Goal: Task Accomplishment & Management: Use online tool/utility

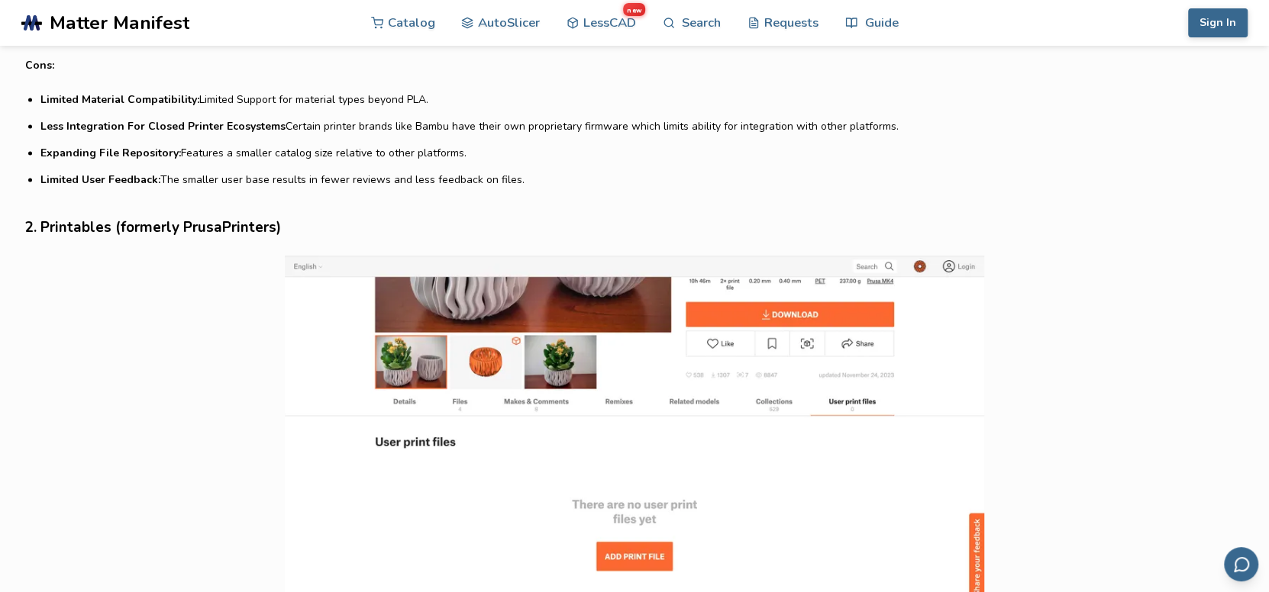
scroll to position [1523, 0]
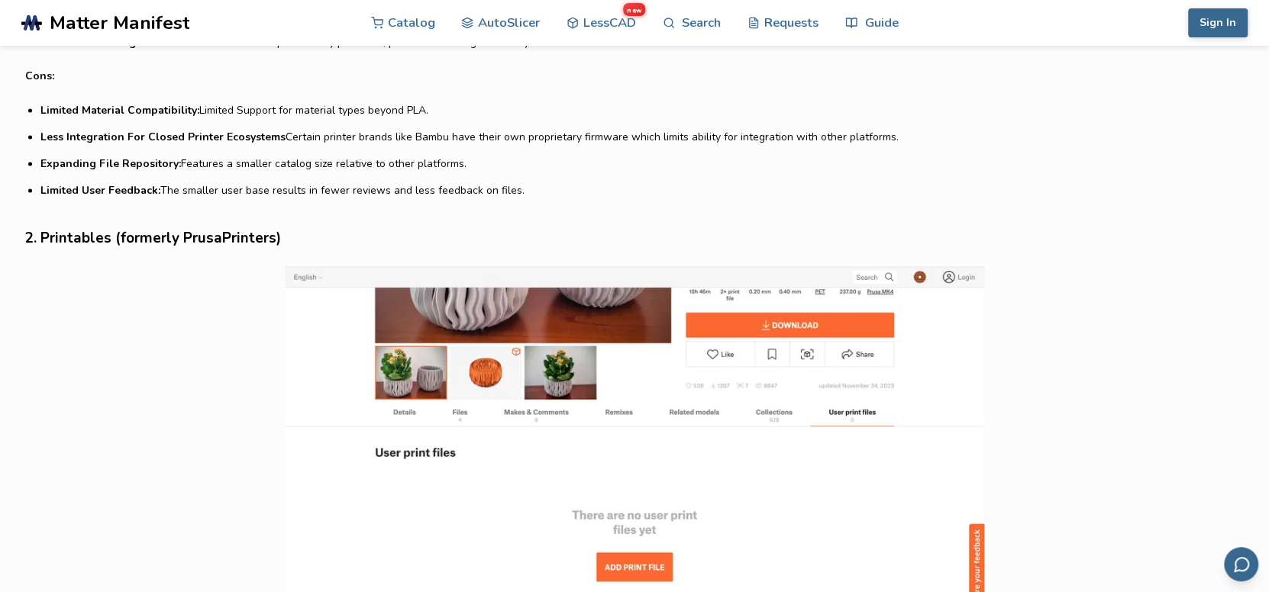
click at [502, 331] on img at bounding box center [634, 457] width 1218 height 382
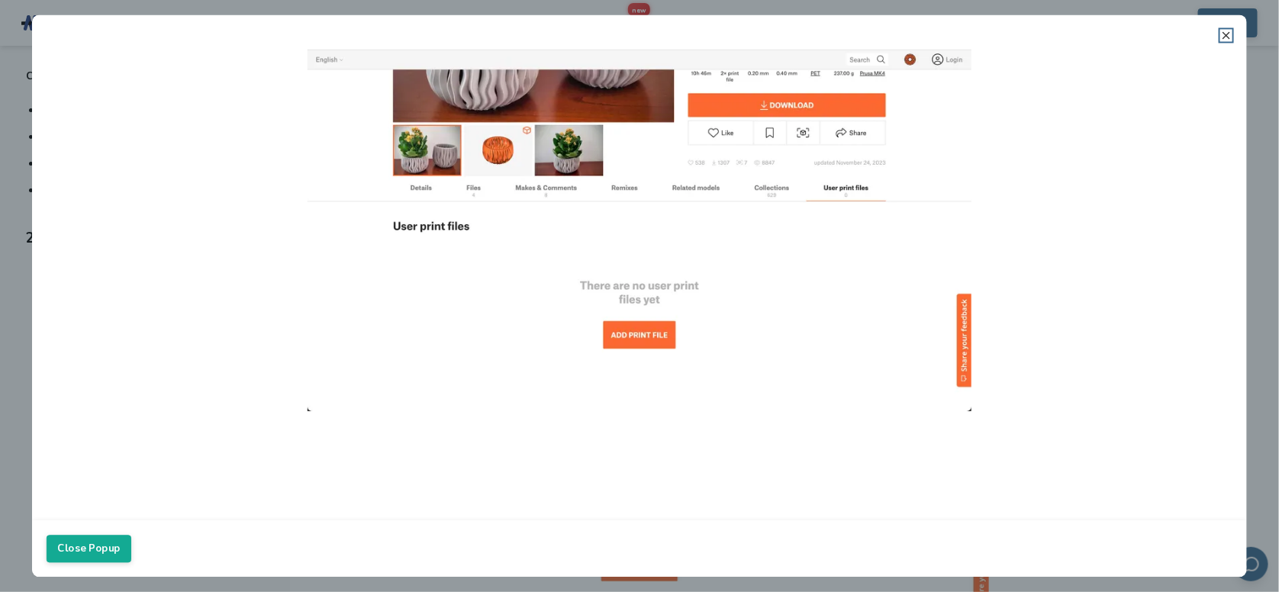
click at [1226, 34] on line at bounding box center [1227, 35] width 6 height 6
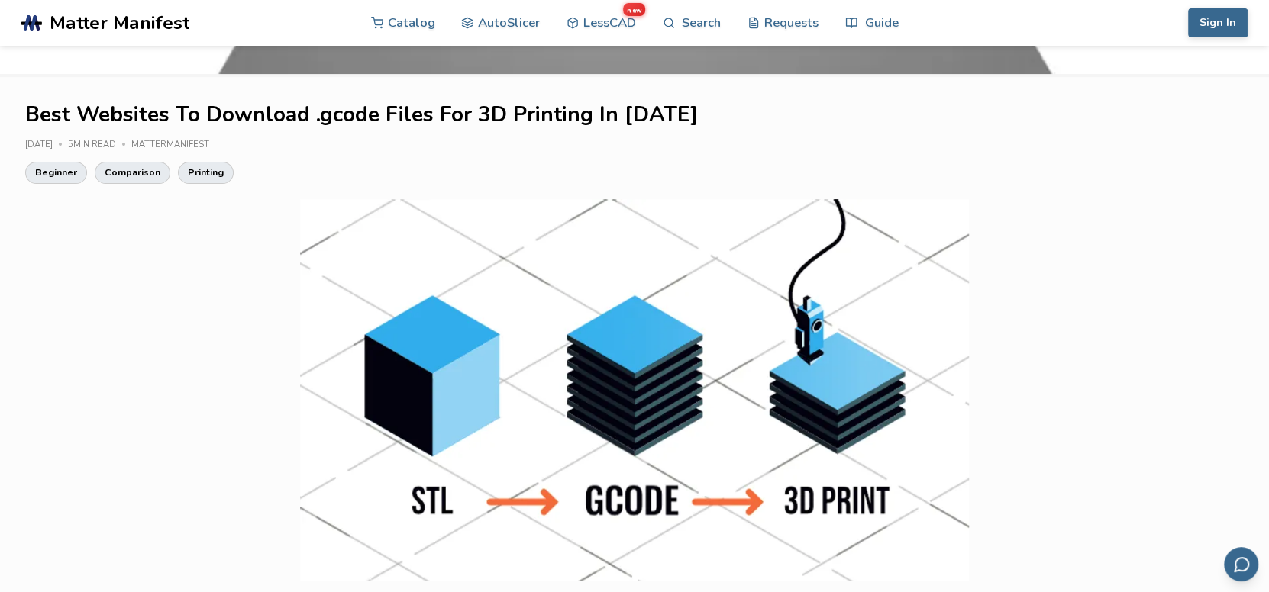
scroll to position [0, 0]
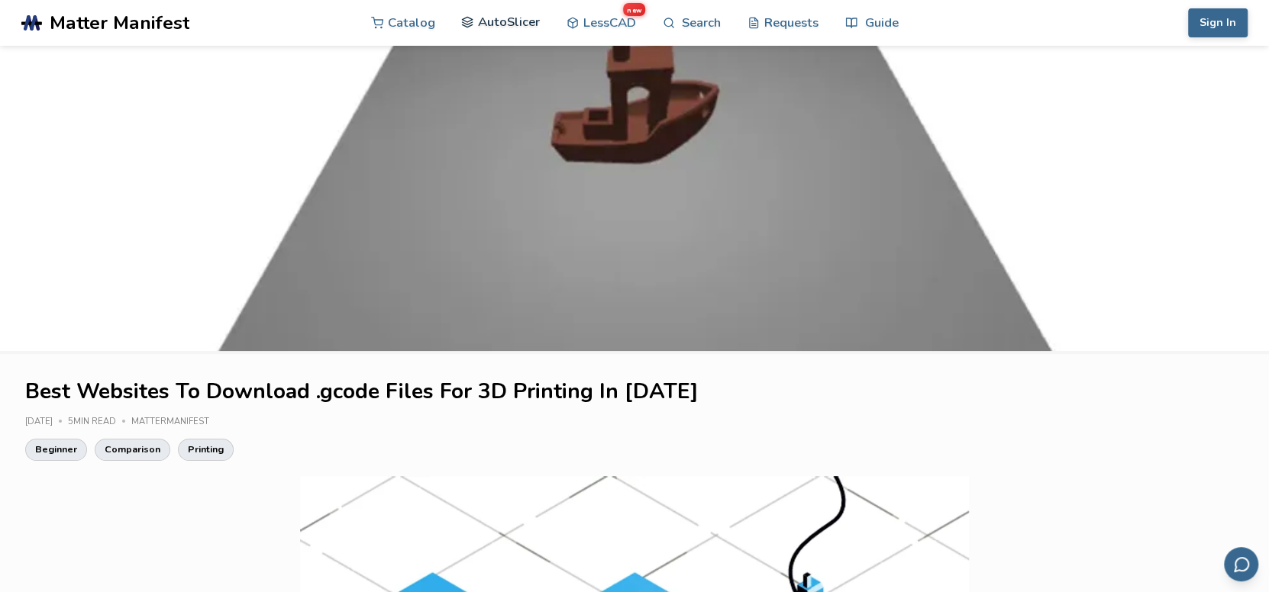
click at [486, 21] on link "AutoSlicer" at bounding box center [500, 22] width 79 height 46
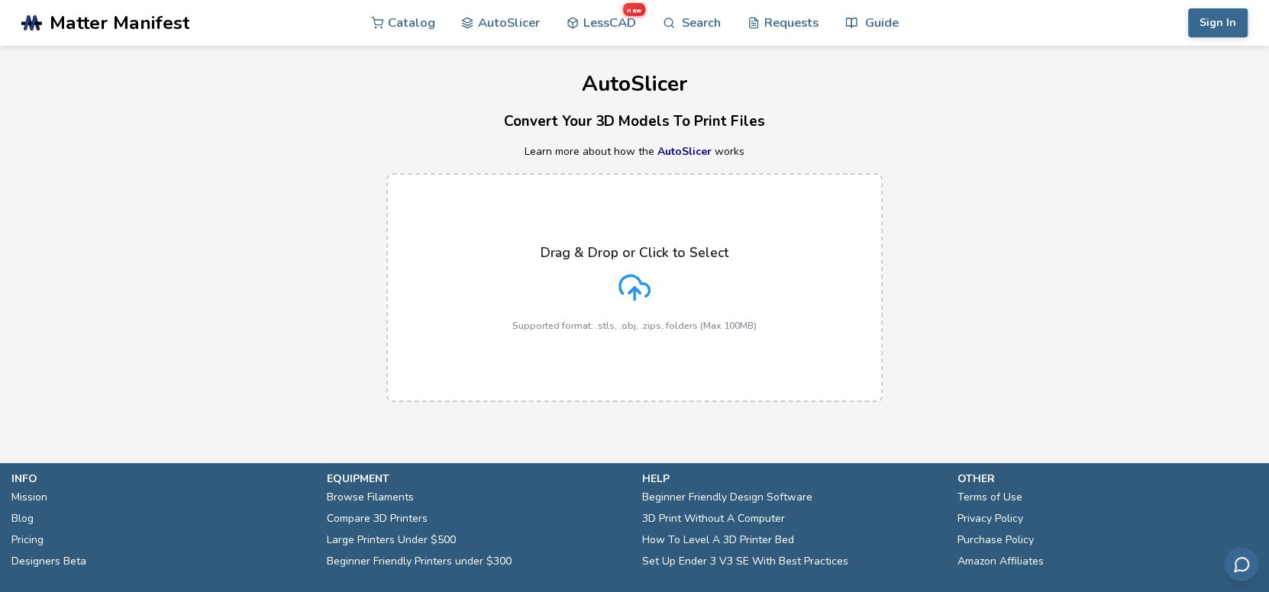
click at [627, 272] on icon at bounding box center [634, 288] width 32 height 32
click at [0, 0] on input "Drag & Drop or Click to Select Supported format: .stls, .obj, .zips, folders (M…" at bounding box center [0, 0] width 0 height 0
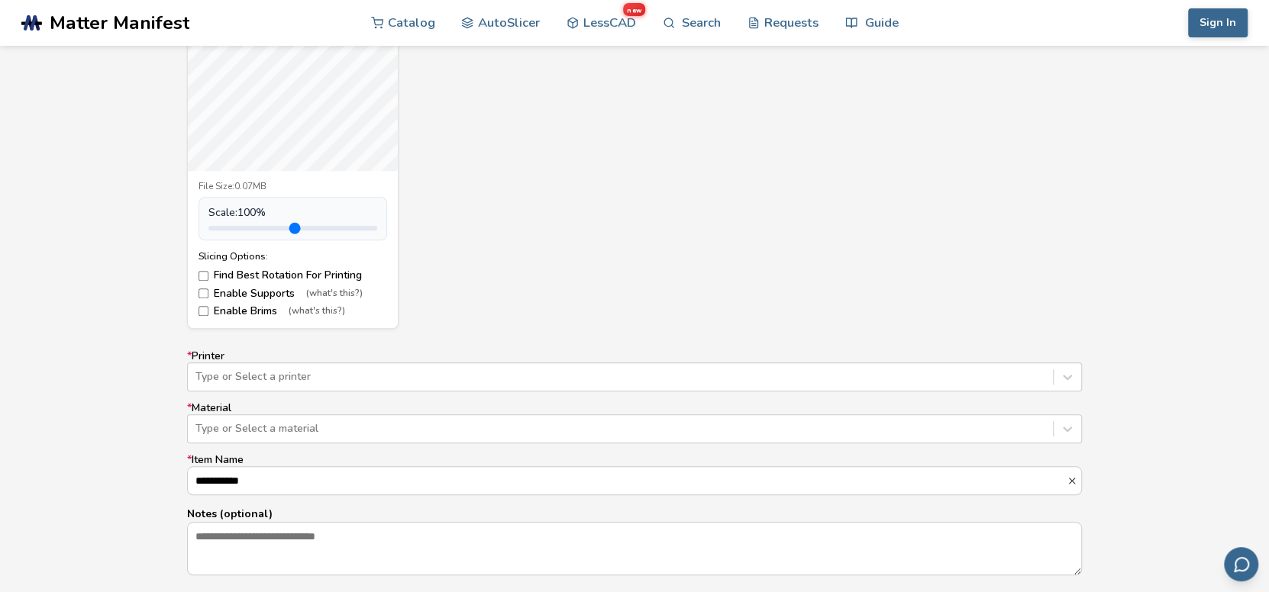
scroll to position [702, 0]
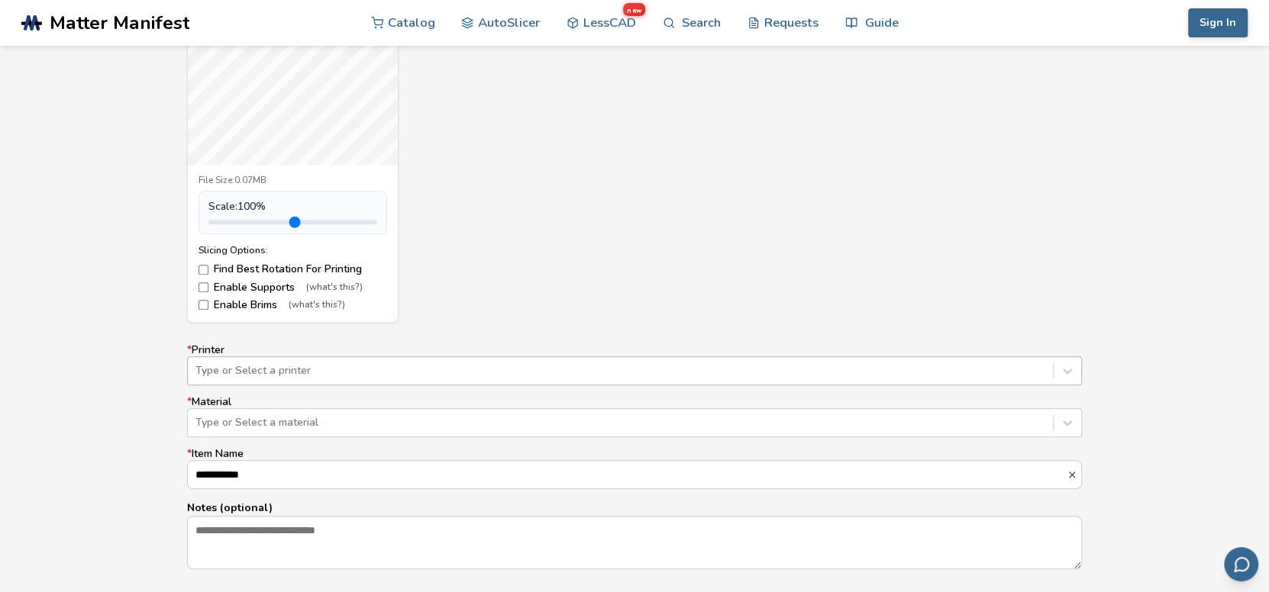
click at [300, 369] on div "Type or Select a printer" at bounding box center [634, 370] width 895 height 29
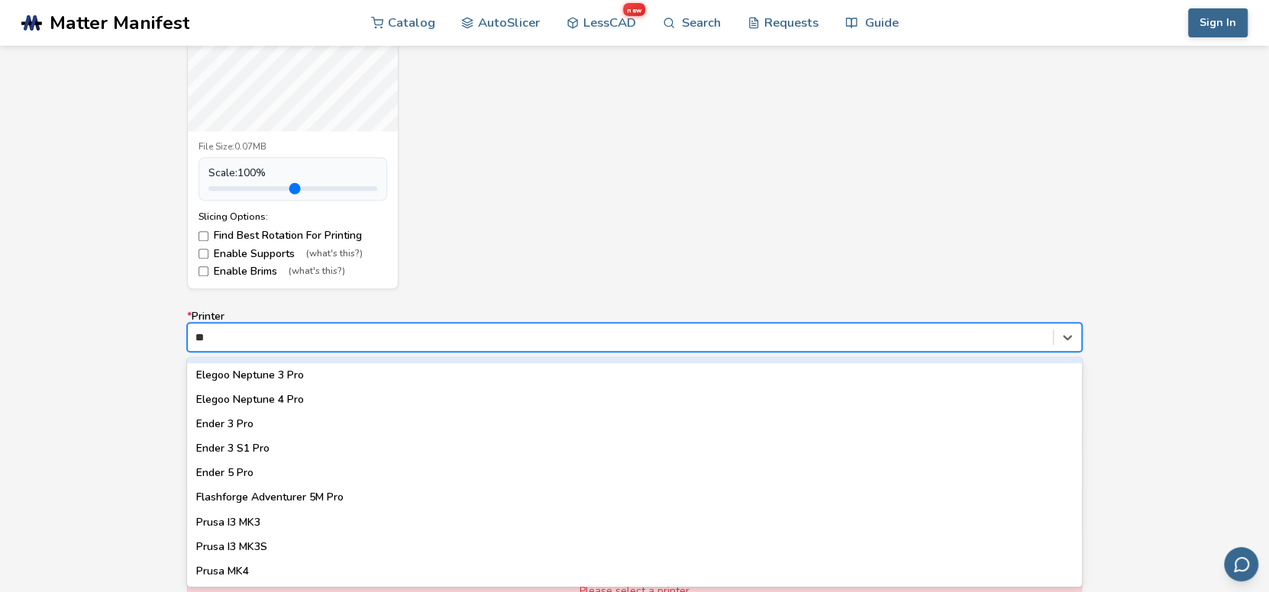
scroll to position [21, 0]
type input "***"
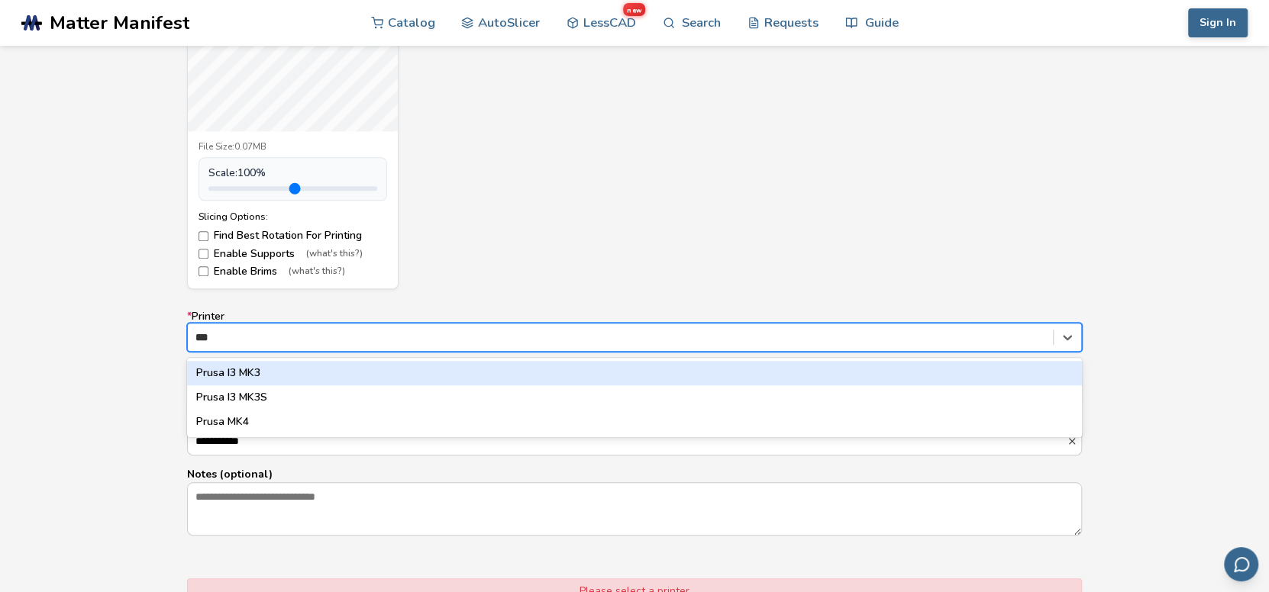
scroll to position [0, 0]
click at [276, 368] on div "Prusa I3 MK3" at bounding box center [634, 373] width 895 height 24
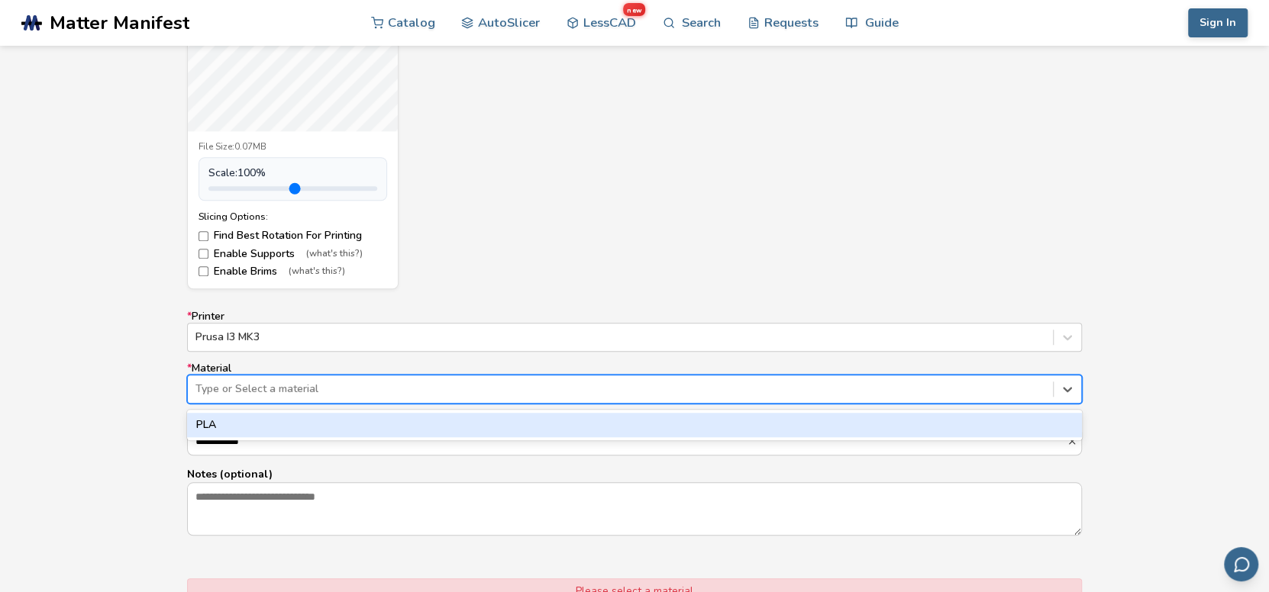
click at [273, 392] on div at bounding box center [620, 389] width 850 height 15
click at [247, 425] on div "PLA" at bounding box center [634, 425] width 895 height 24
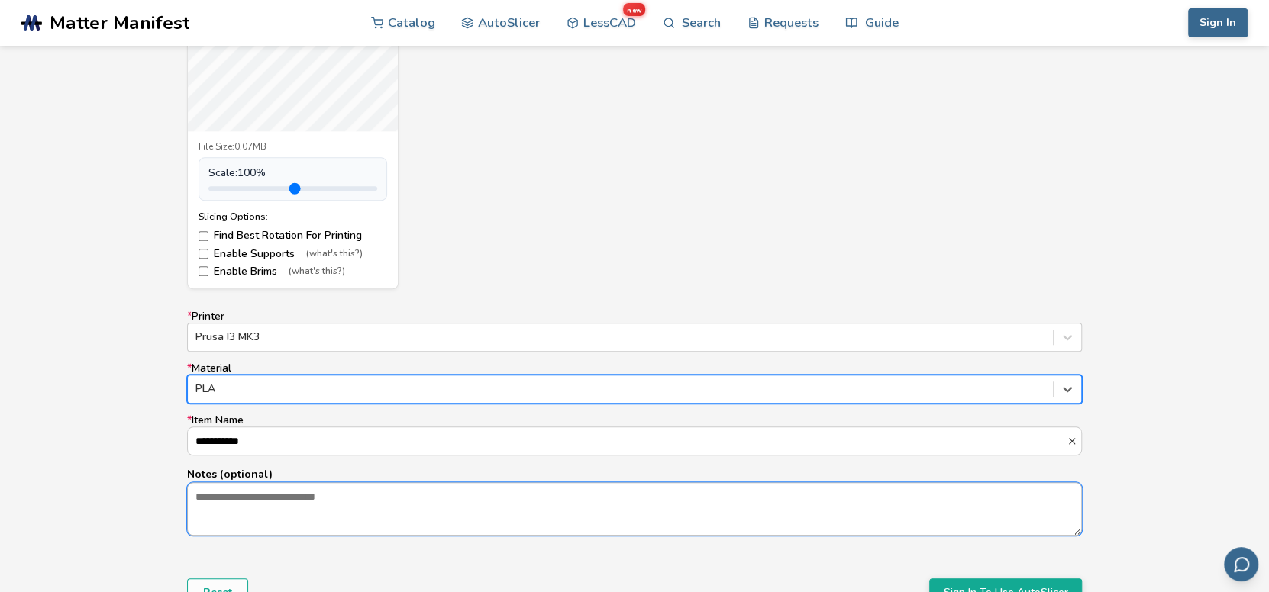
click at [285, 506] on textarea "Notes (optional)" at bounding box center [634, 509] width 893 height 52
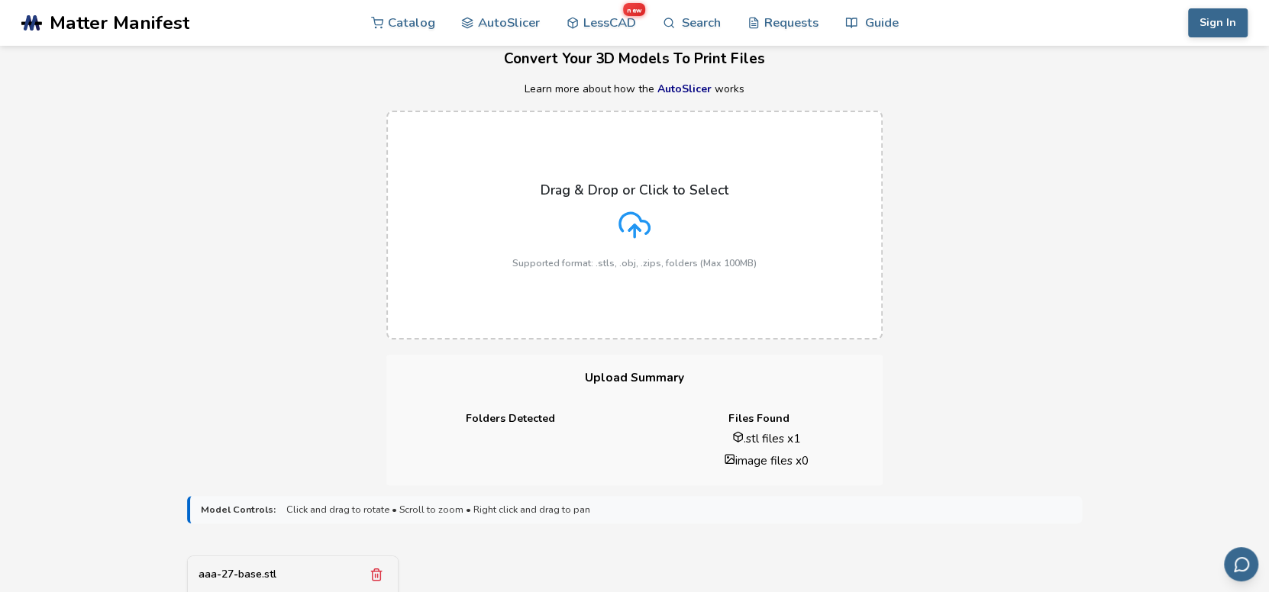
scroll to position [50, 0]
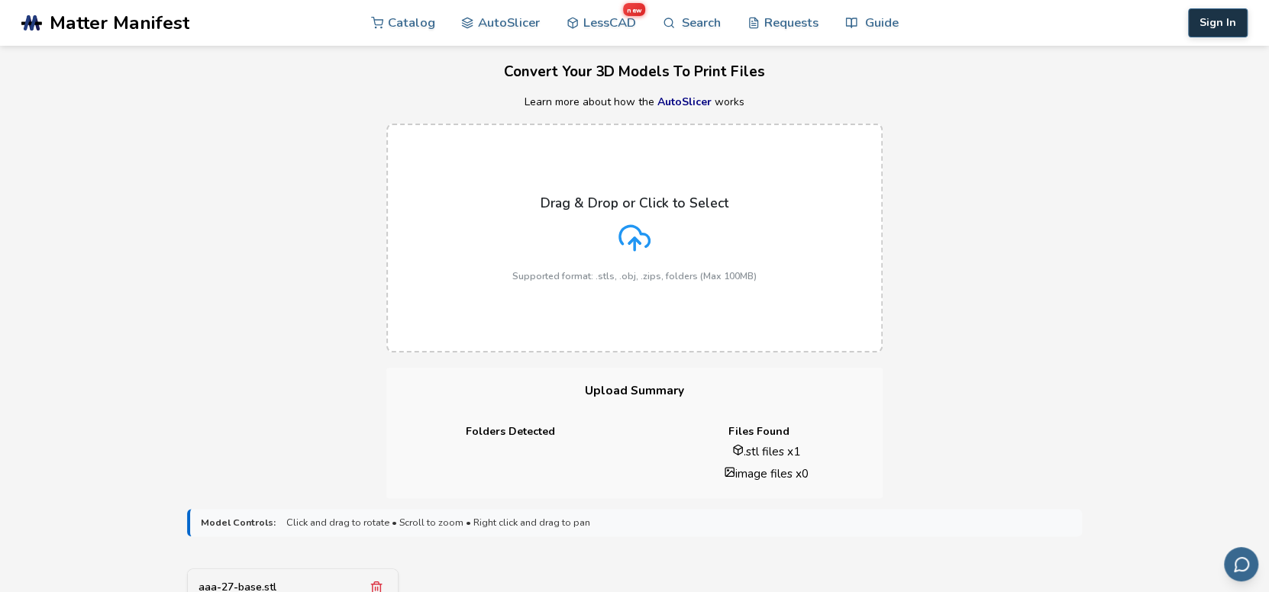
click at [1200, 25] on button "Sign In" at bounding box center [1218, 22] width 60 height 29
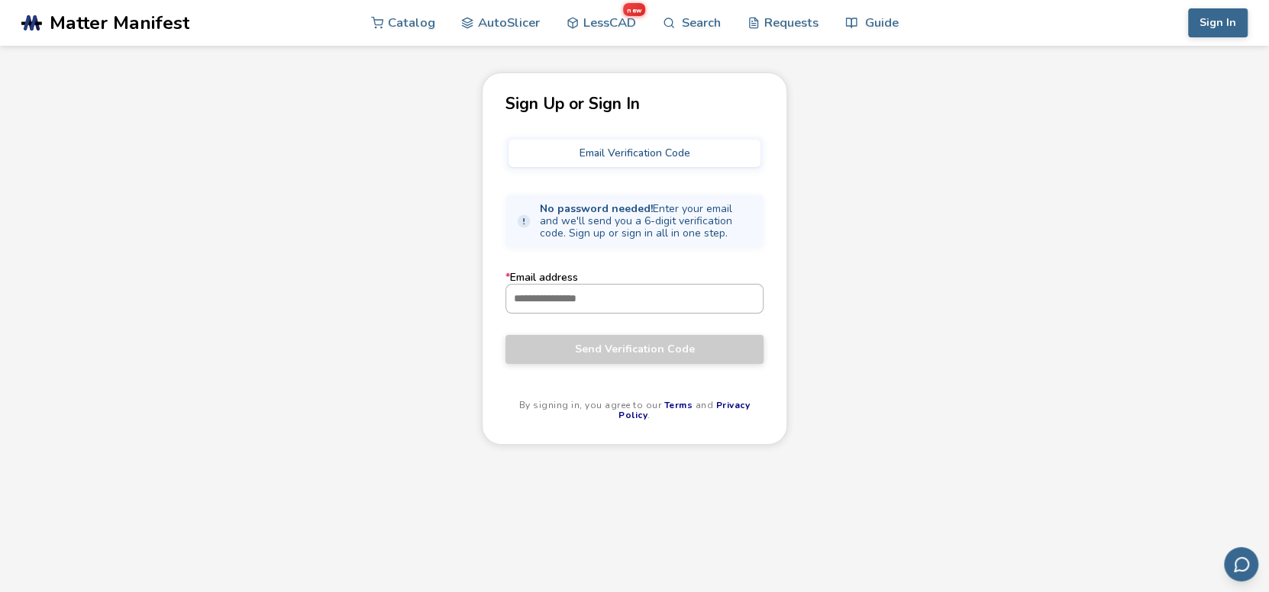
click at [591, 302] on input "* Email address" at bounding box center [634, 298] width 256 height 27
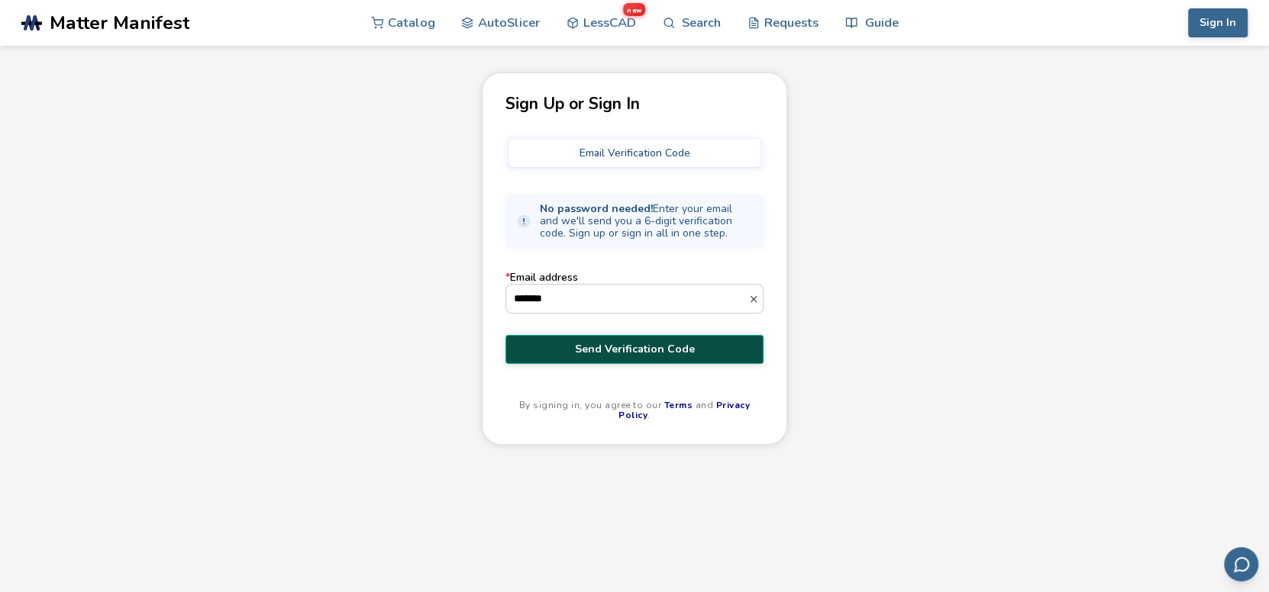
click at [627, 352] on span "Send Verification Code" at bounding box center [634, 349] width 235 height 12
click at [576, 298] on input "*******" at bounding box center [627, 298] width 242 height 27
type input "**********"
click at [598, 338] on button "Send Verification Code" at bounding box center [634, 349] width 258 height 29
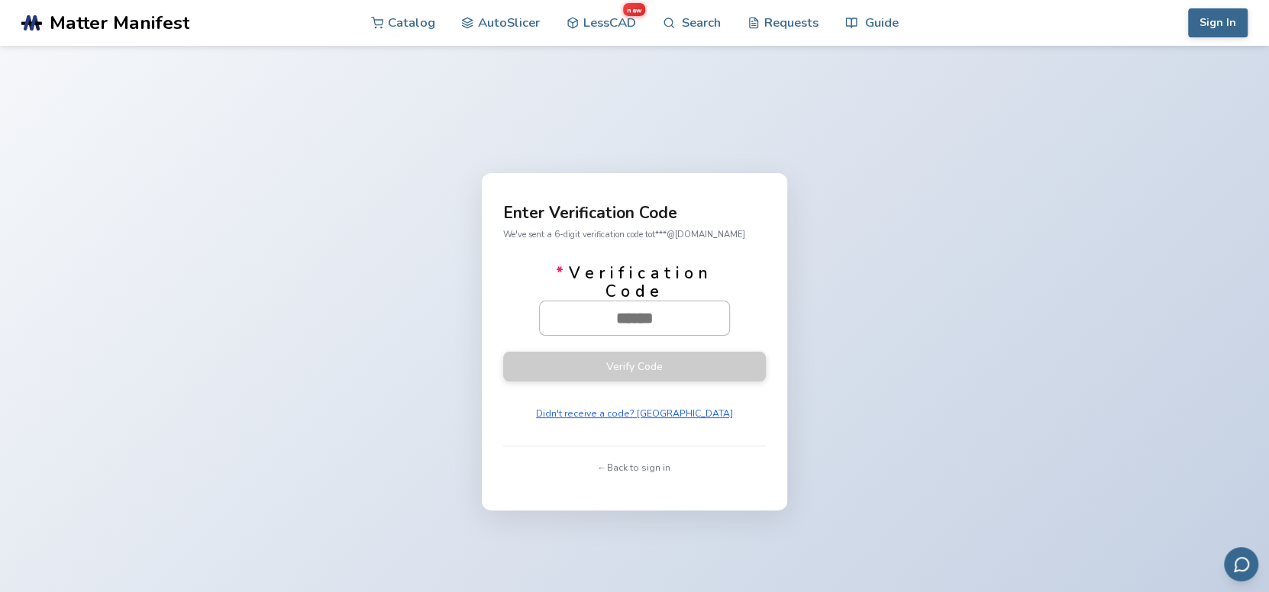
click at [640, 310] on input "* Verification Code" at bounding box center [634, 319] width 189 height 34
paste input "******"
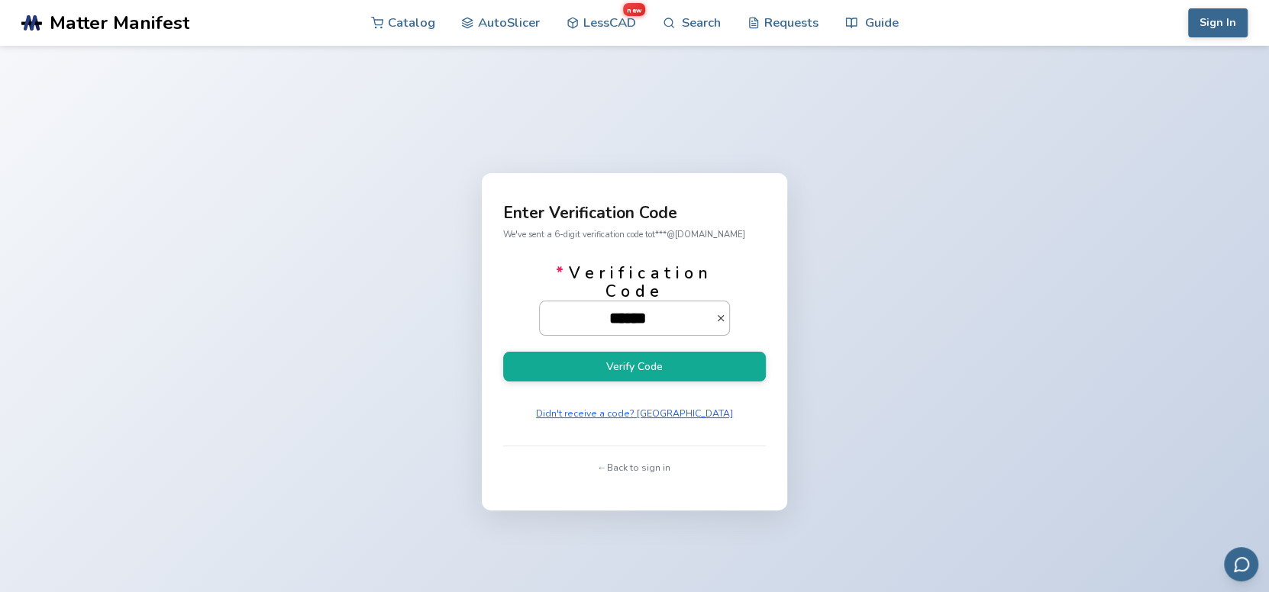
type input "******"
click at [503, 352] on button "Verify Code" at bounding box center [634, 367] width 263 height 30
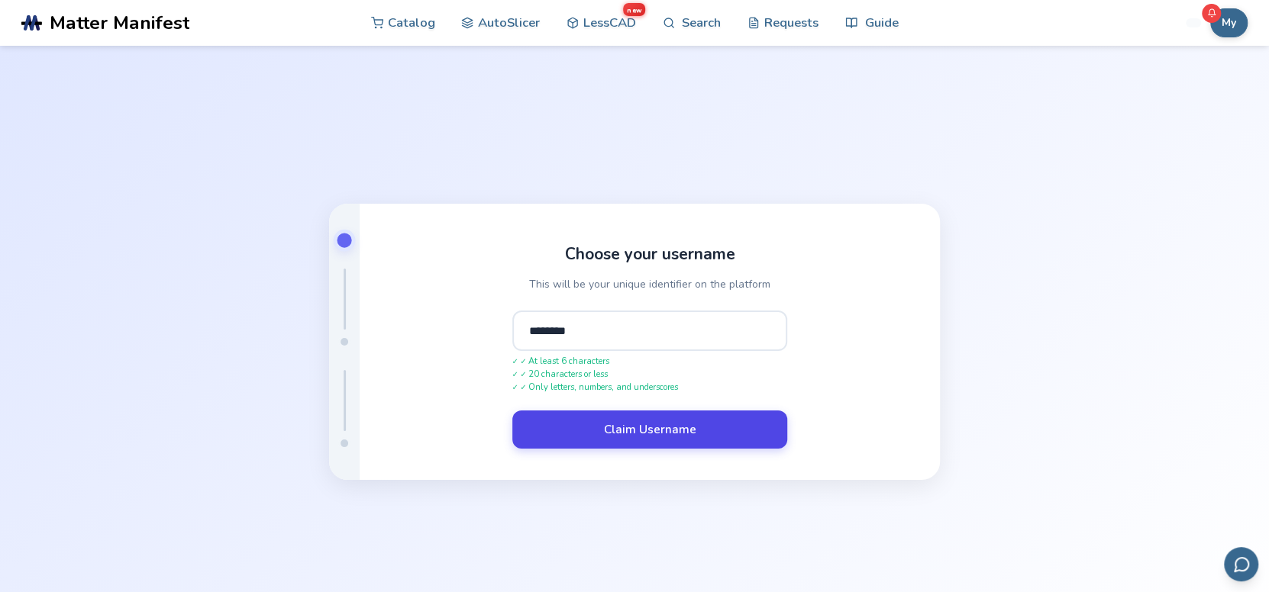
type input "********"
click at [635, 421] on button "Claim Username" at bounding box center [649, 430] width 275 height 38
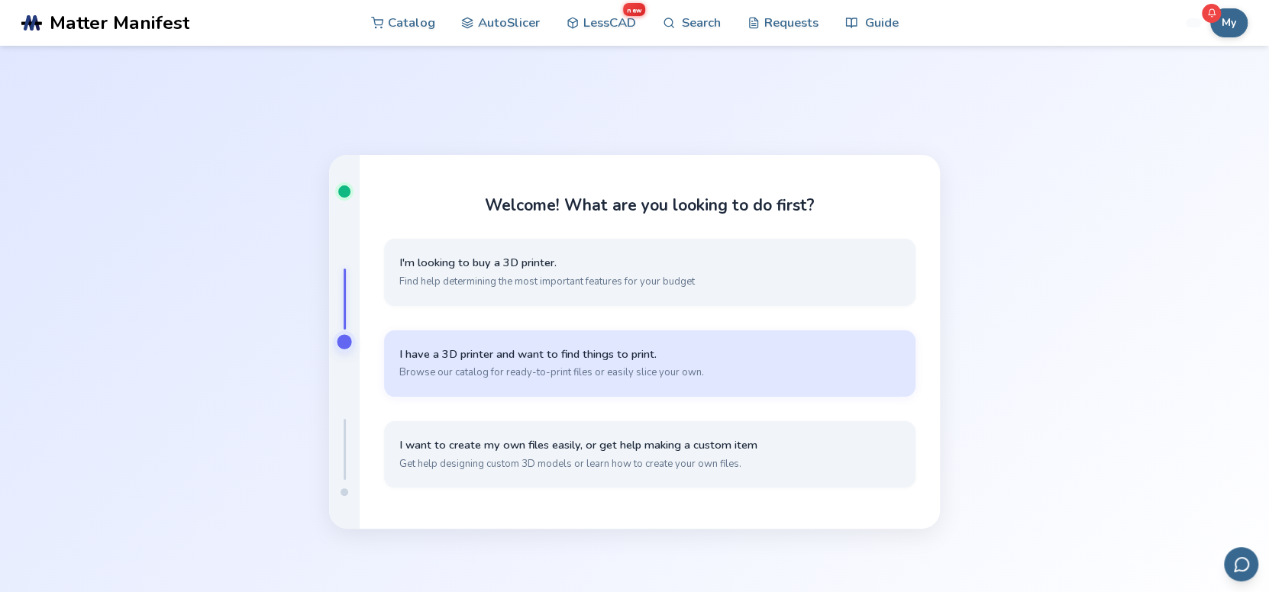
click at [601, 369] on span "Browse our catalog for ready-to-print files or easily slice your own." at bounding box center [649, 373] width 501 height 14
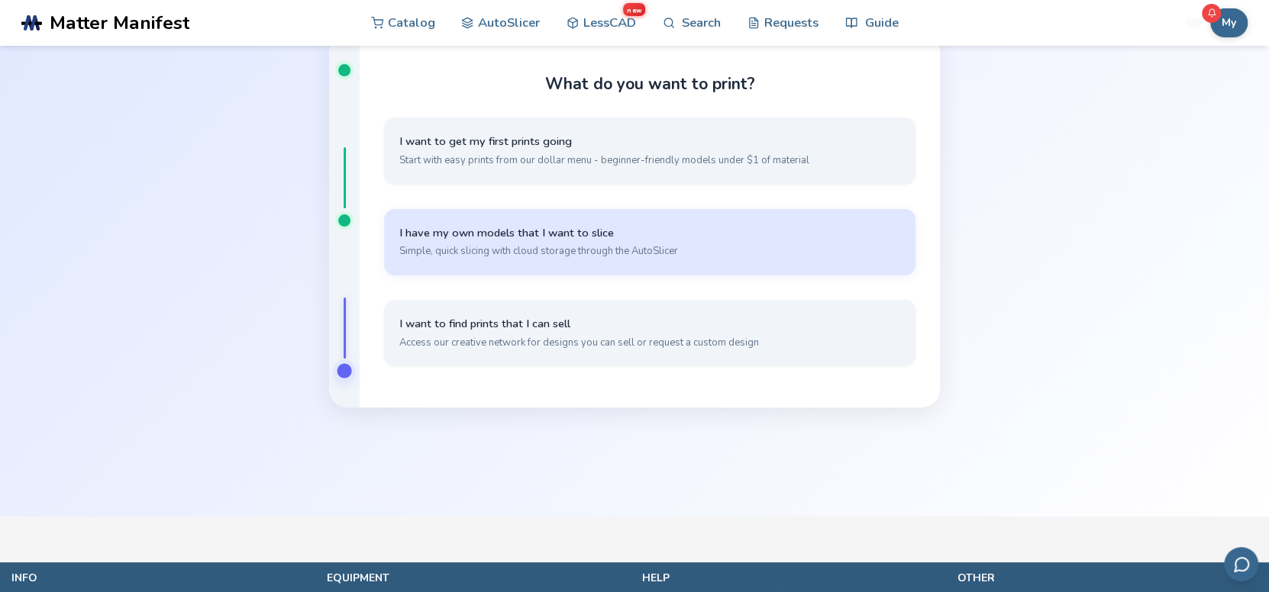
scroll to position [122, 0]
click at [579, 243] on span "Simple, quick slicing with cloud storage through the AutoSlicer" at bounding box center [649, 250] width 501 height 14
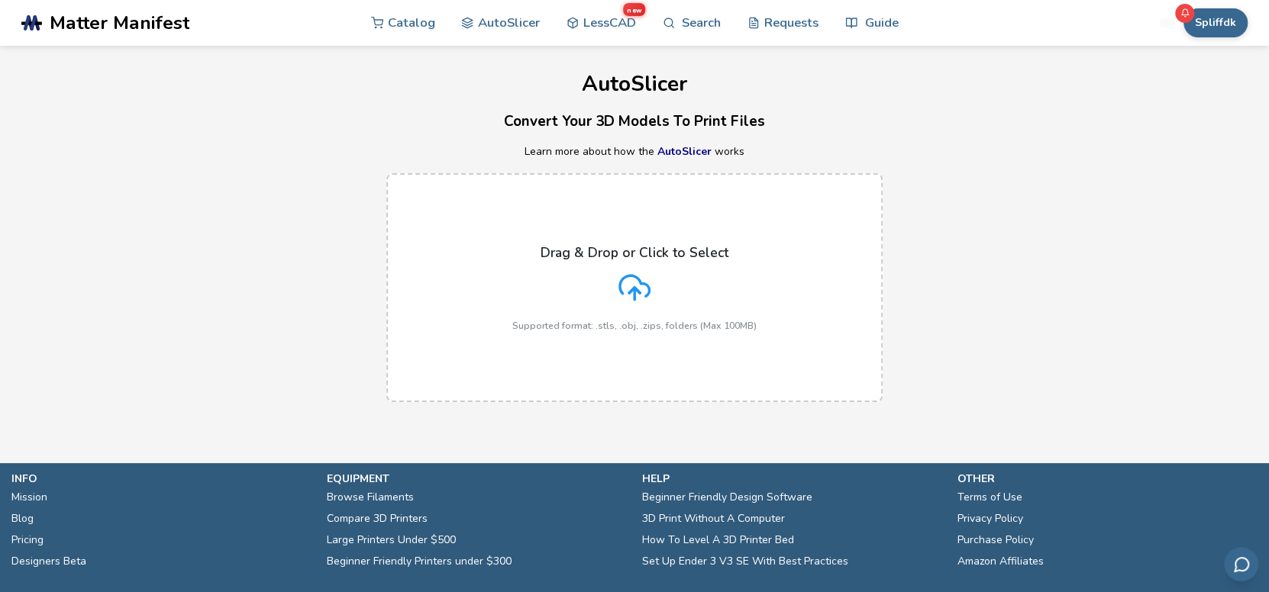
click at [587, 300] on div "Drag & Drop or Click to Select Supported format: .stls, .obj, .zips, folders (M…" at bounding box center [634, 288] width 244 height 86
click at [0, 0] on input "Drag & Drop or Click to Select Supported format: .stls, .obj, .zips, folders (M…" at bounding box center [0, 0] width 0 height 0
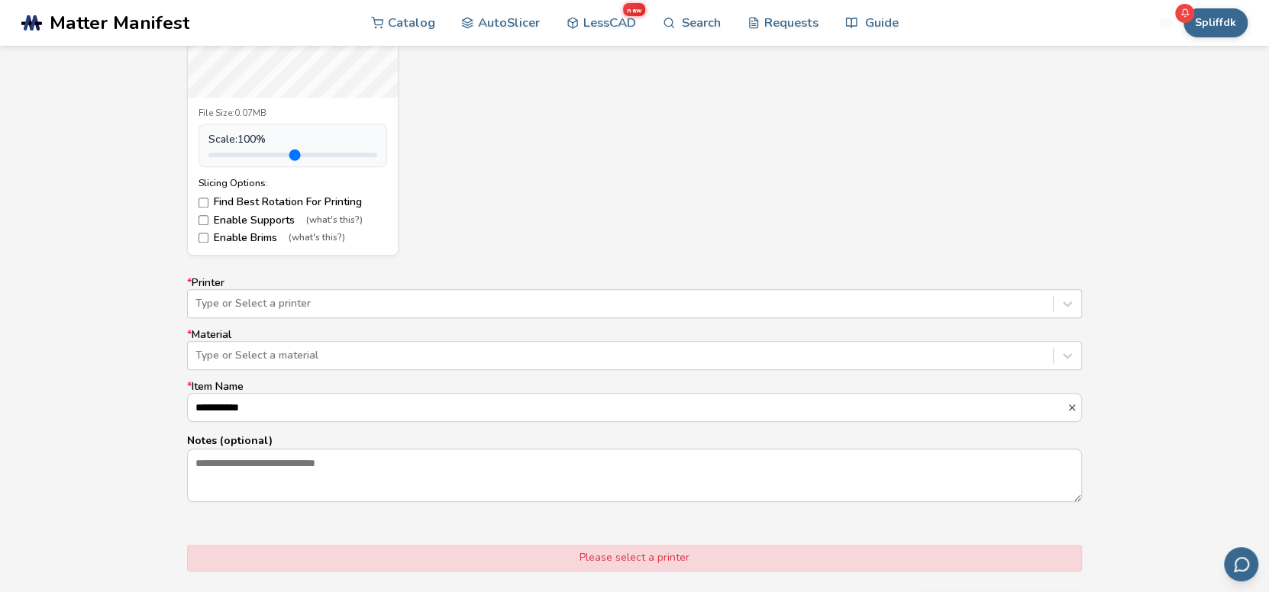
scroll to position [770, 0]
click at [351, 295] on div at bounding box center [620, 302] width 850 height 15
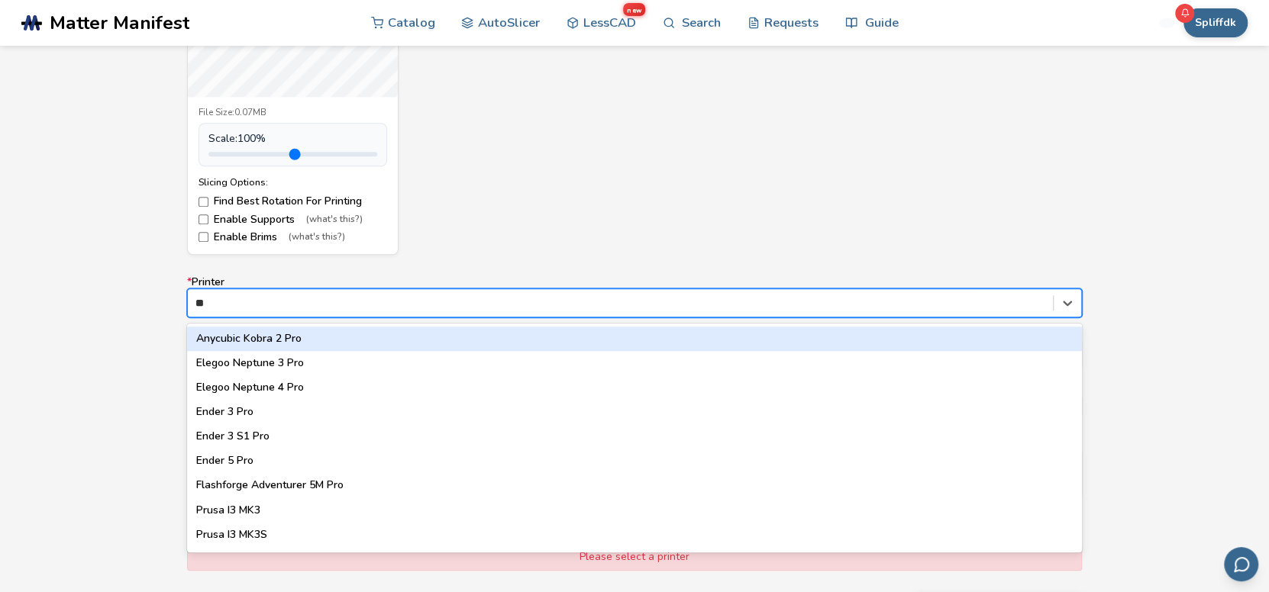
type input "***"
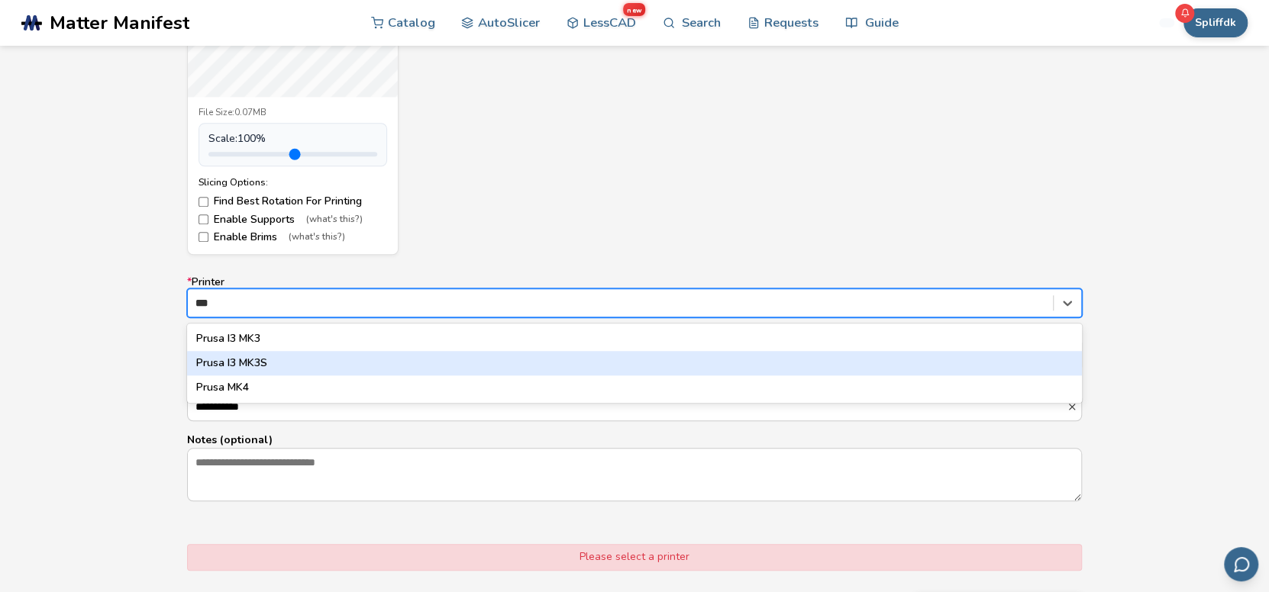
click at [259, 366] on div "Prusa I3 MK3S" at bounding box center [634, 363] width 895 height 24
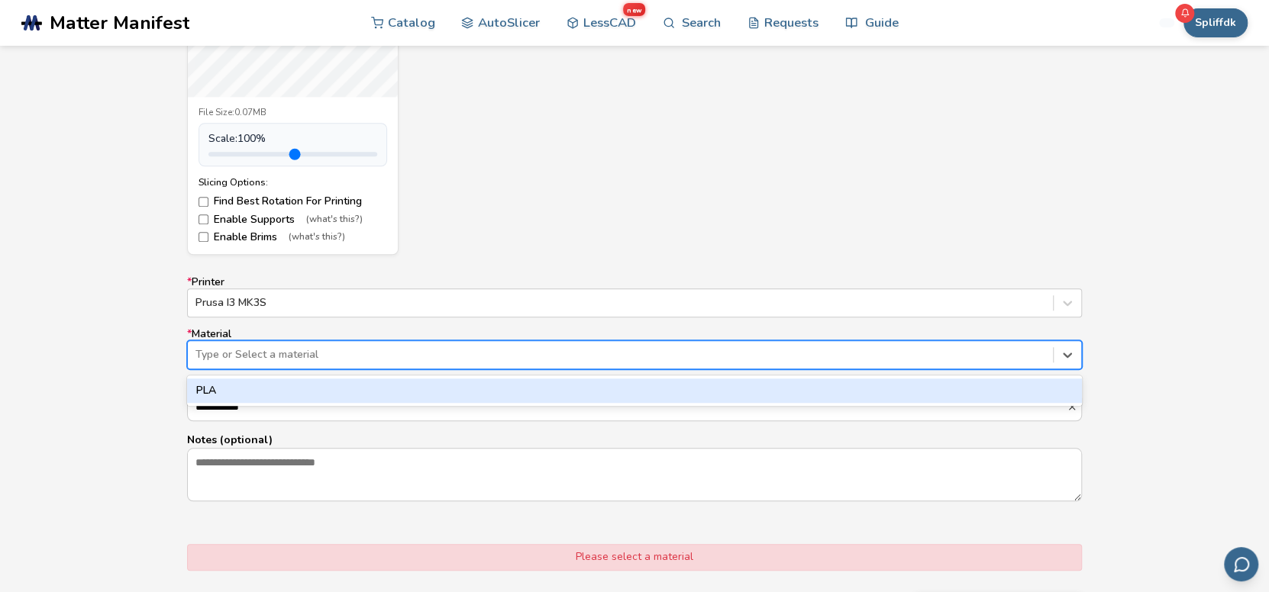
click at [287, 357] on div at bounding box center [620, 354] width 850 height 15
click at [236, 393] on div "PLA" at bounding box center [634, 391] width 895 height 24
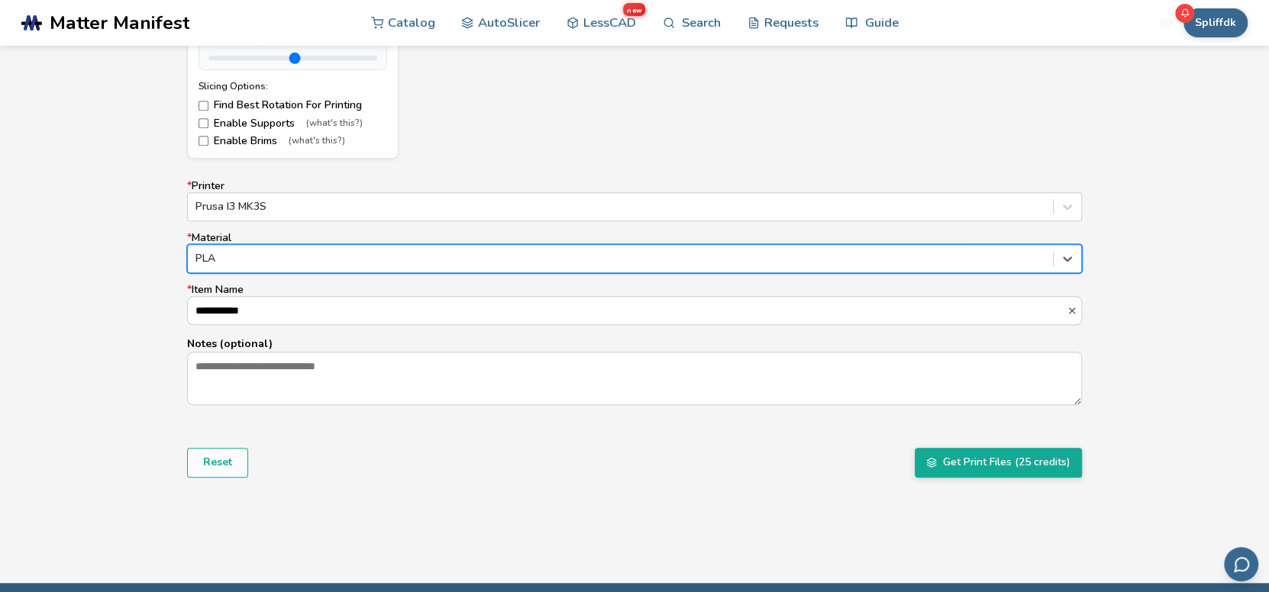
scroll to position [868, 0]
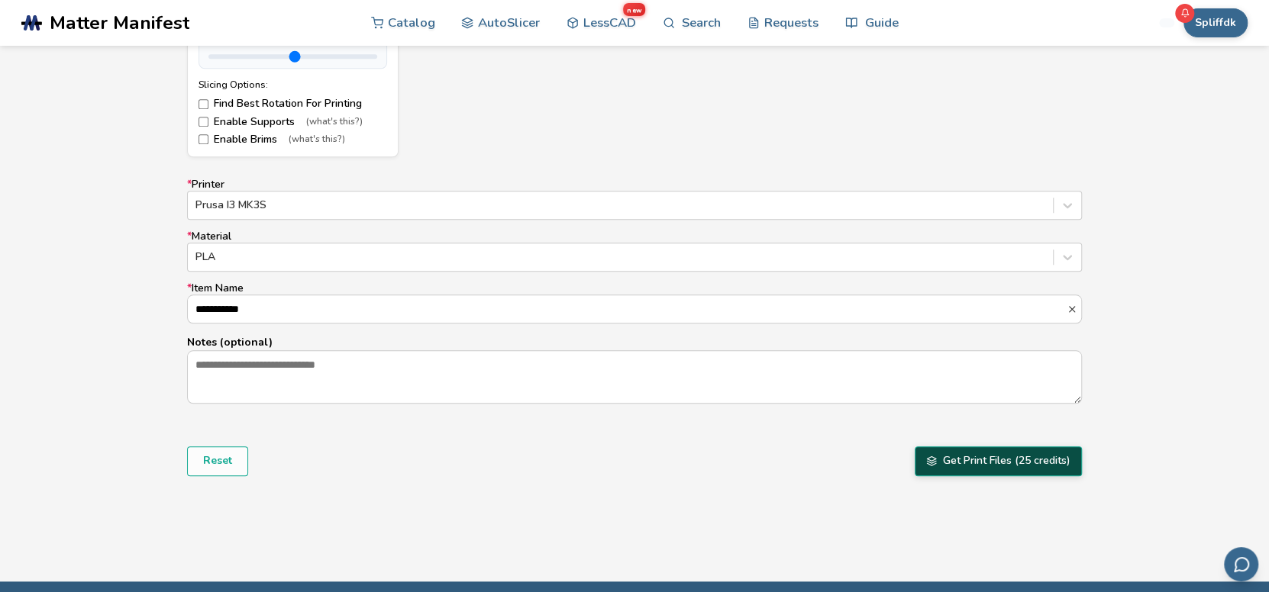
click at [1019, 463] on button "Get Print Files (25 credits)" at bounding box center [997, 461] width 167 height 29
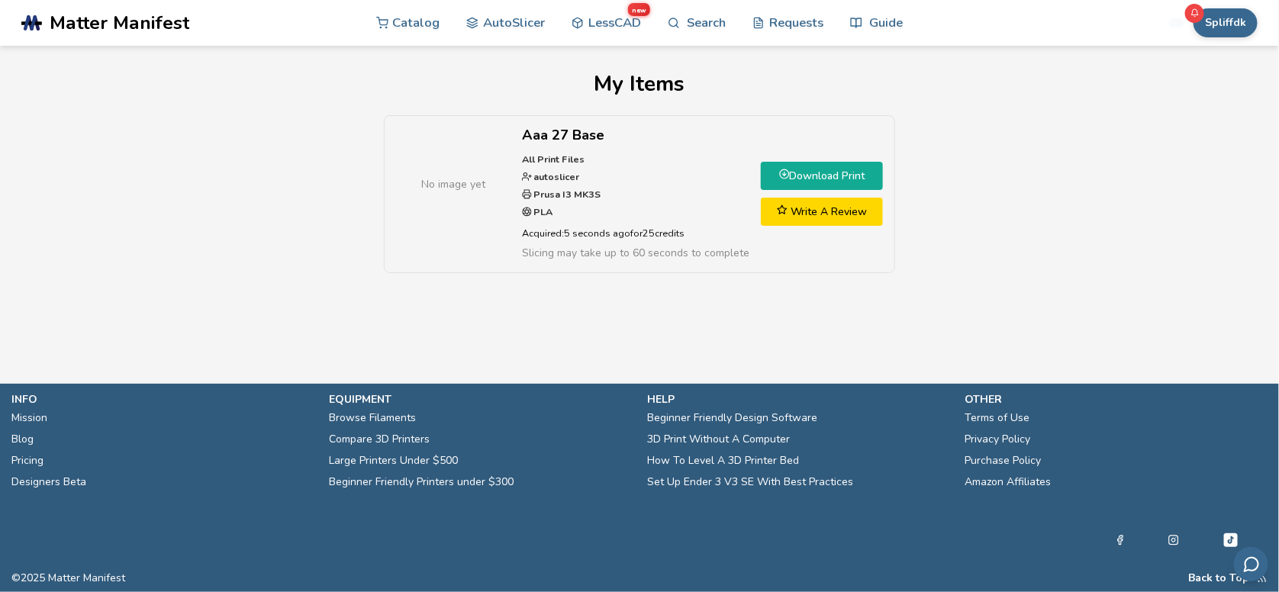
click at [816, 178] on link "Download Print" at bounding box center [822, 176] width 122 height 28
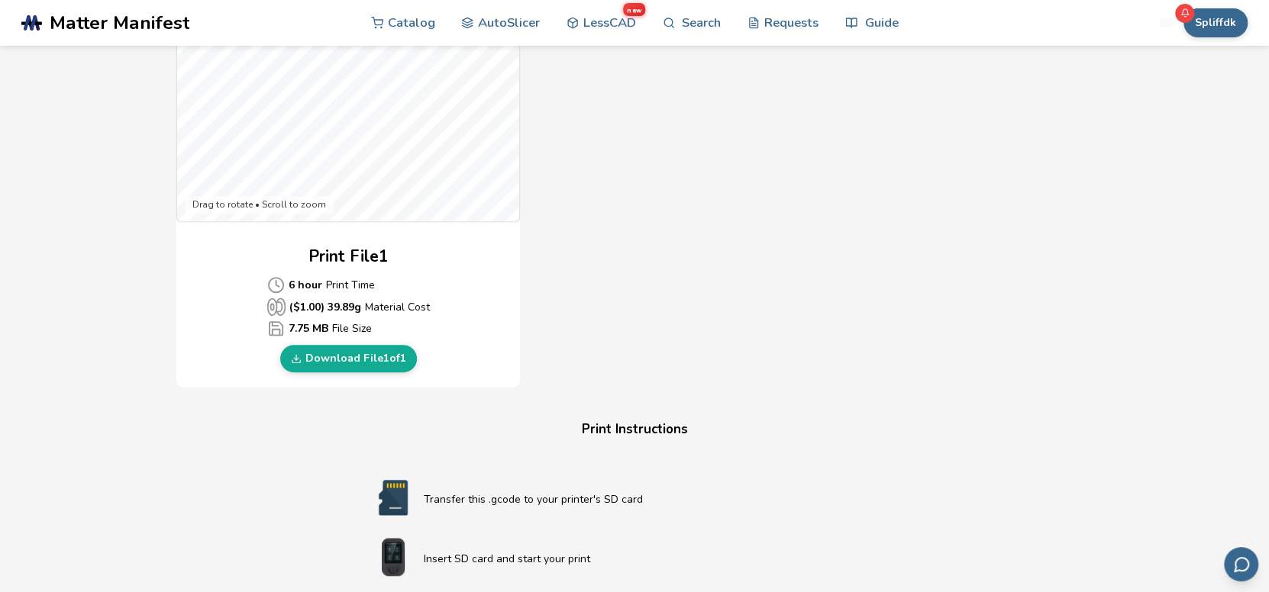
scroll to position [524, 0]
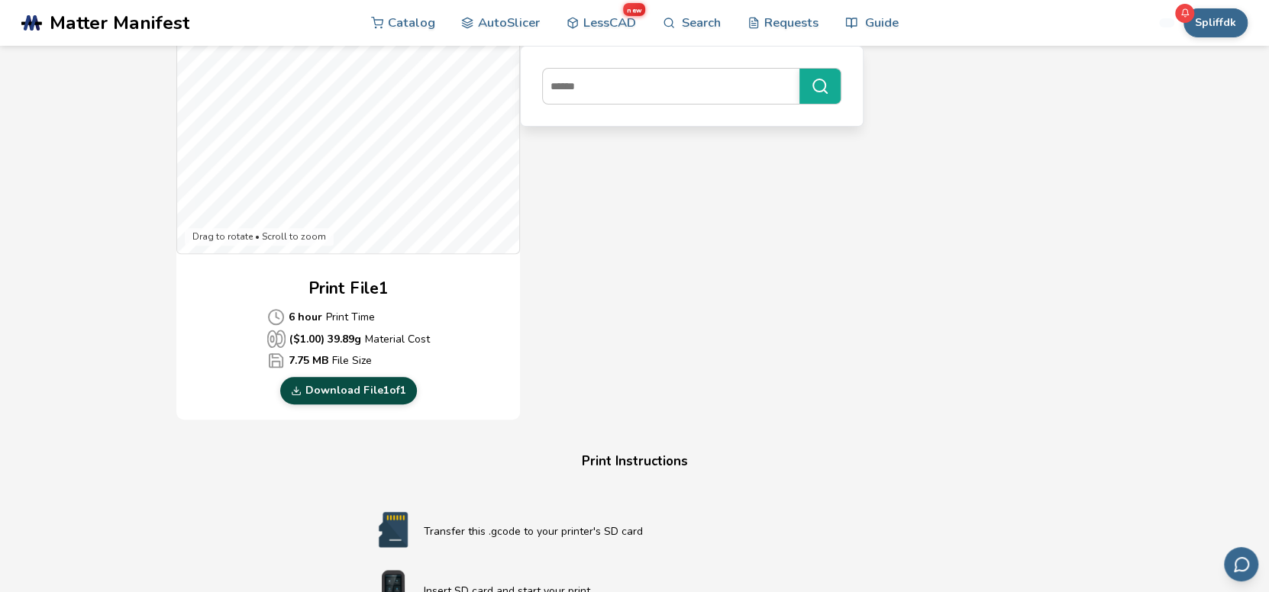
click at [367, 389] on link "Download File 1 of 1" at bounding box center [348, 390] width 137 height 27
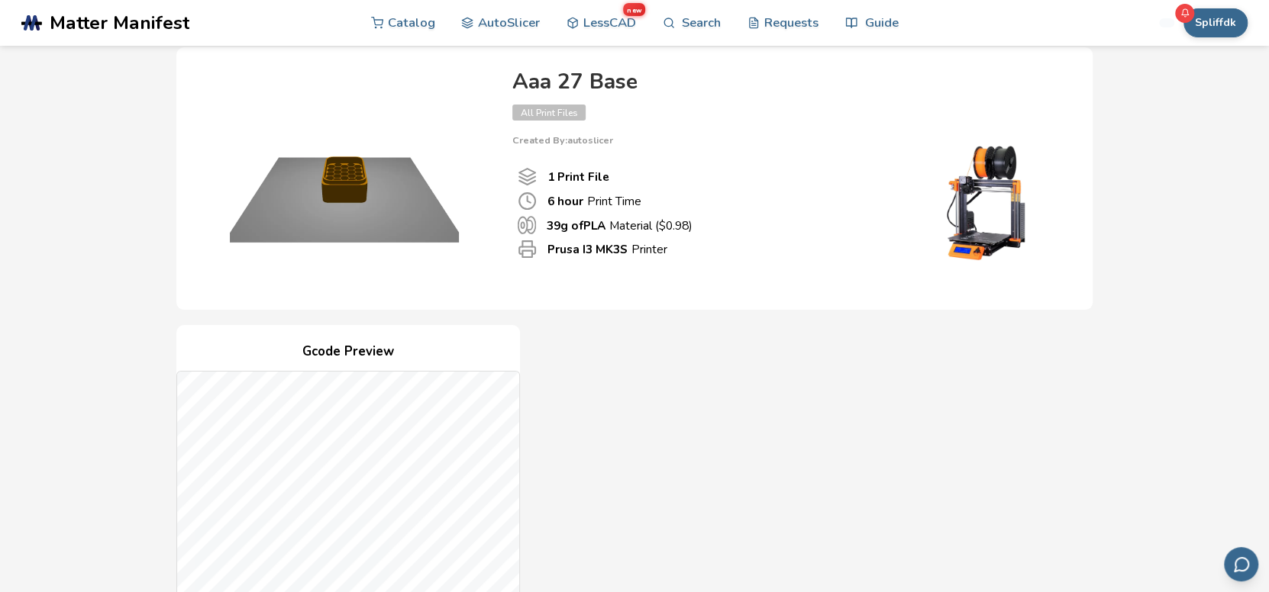
scroll to position [0, 0]
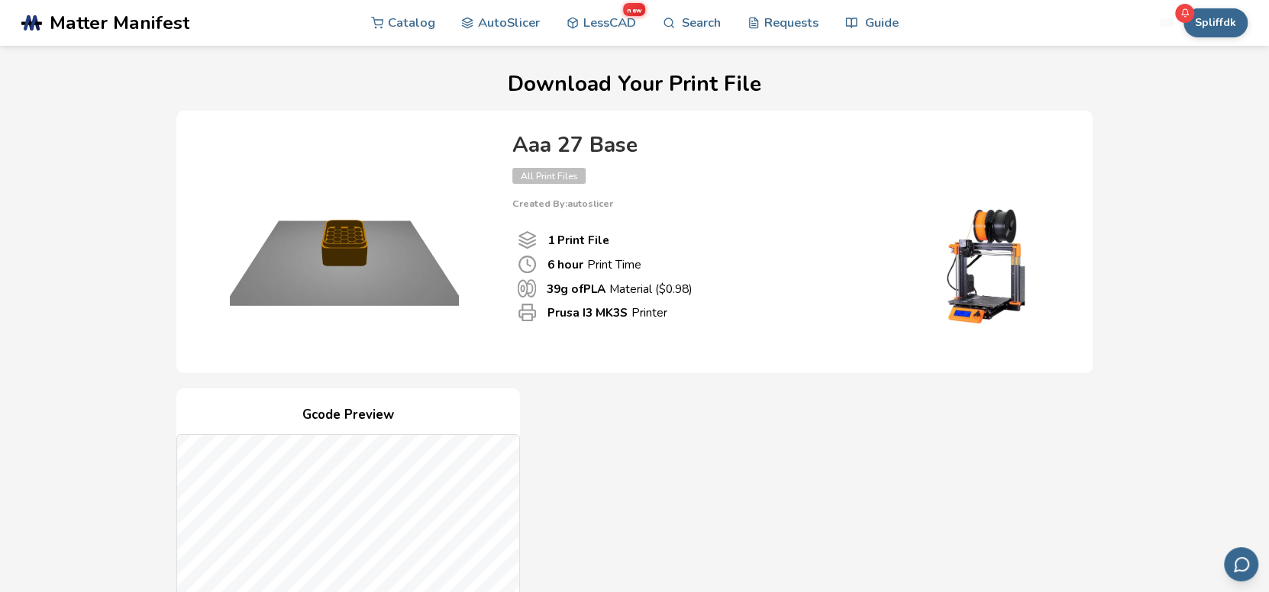
click at [505, 21] on link "AutoSlicer" at bounding box center [500, 22] width 79 height 46
